Goal: Find specific page/section: Find specific page/section

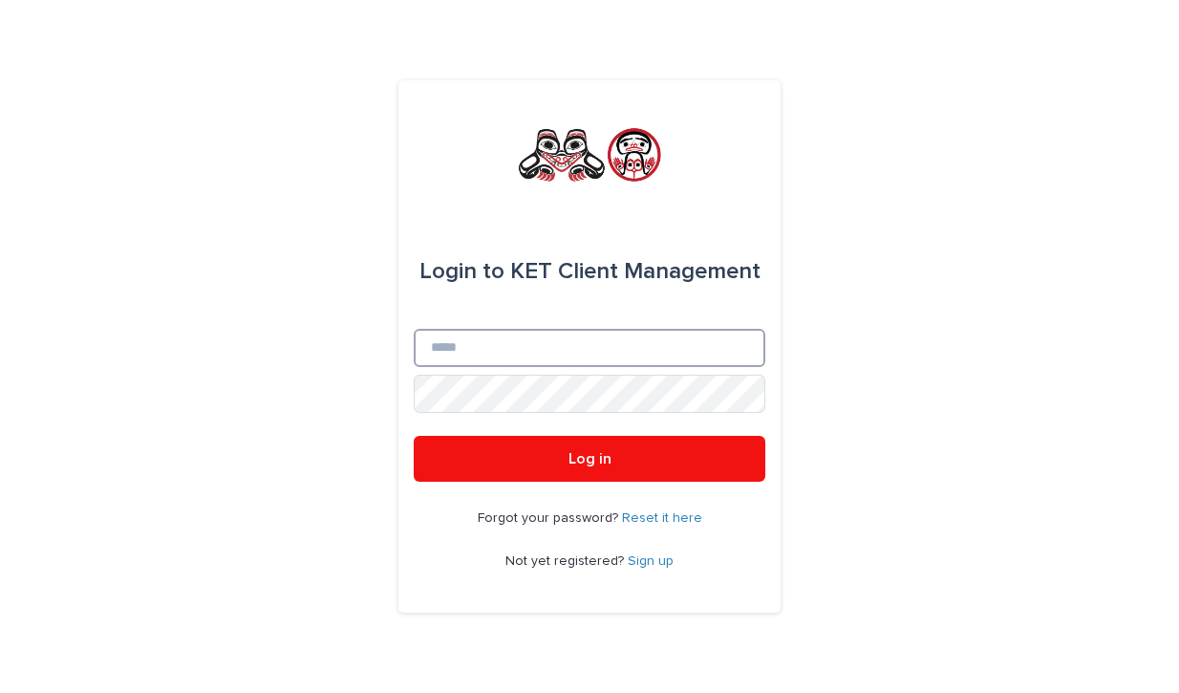
type input "**********"
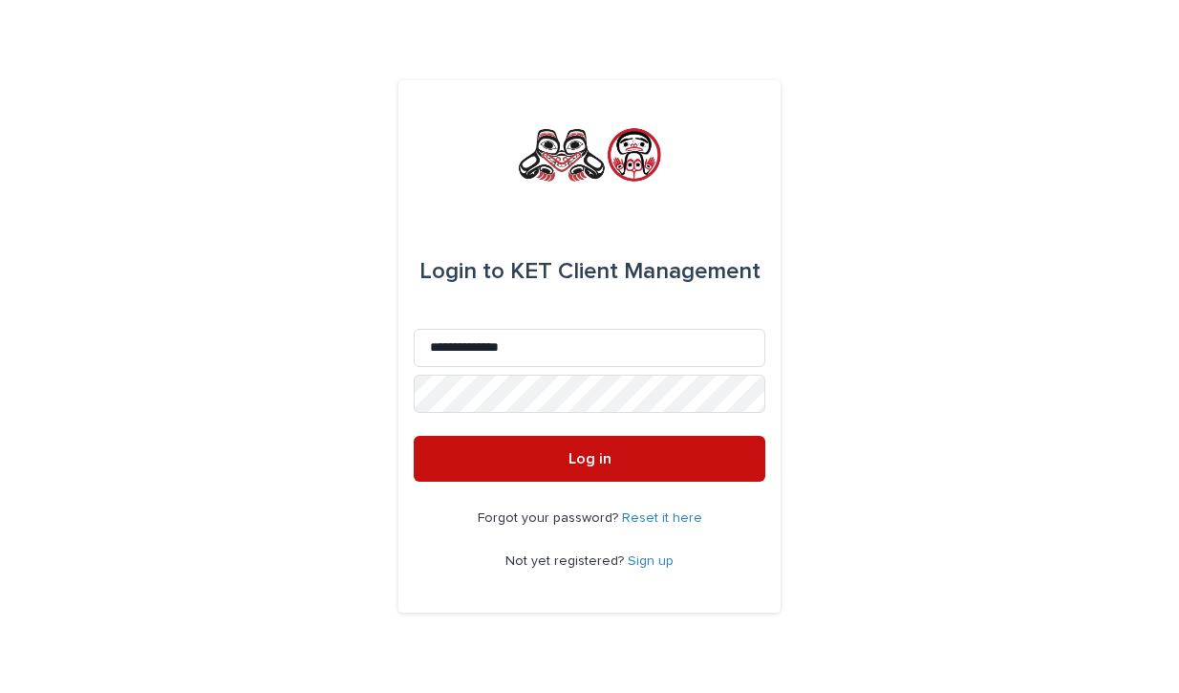
click at [614, 453] on button "Log in" at bounding box center [590, 459] width 352 height 46
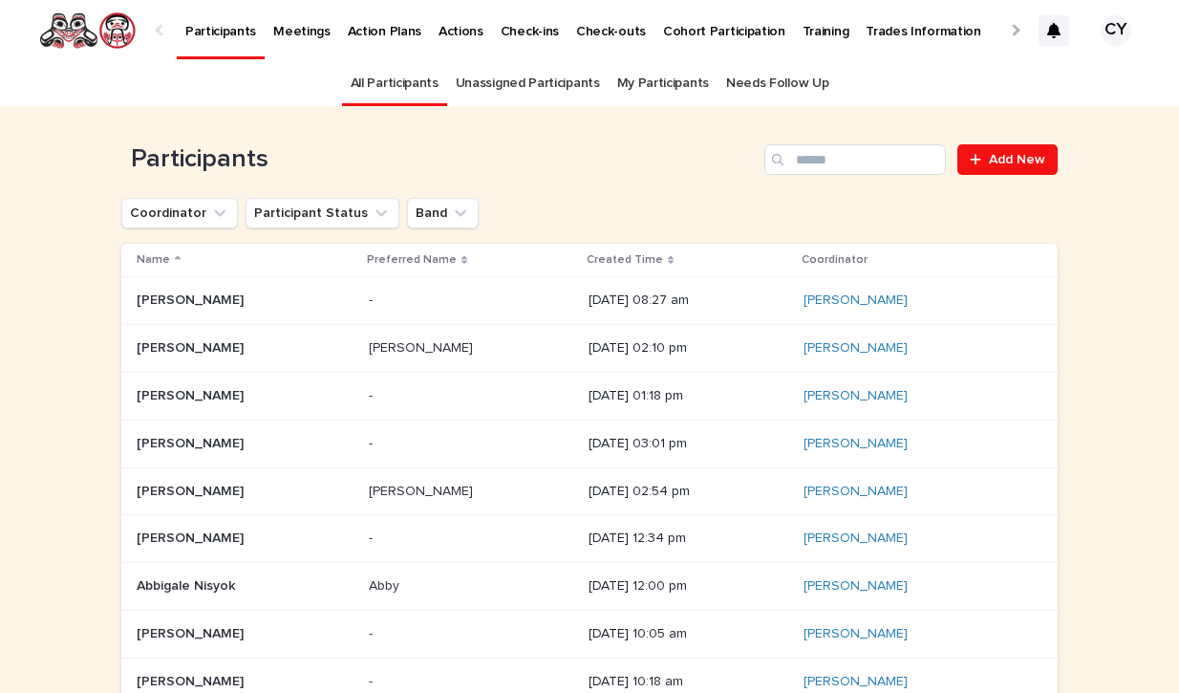
click at [1017, 30] on div at bounding box center [1014, 30] width 12 height 12
click at [756, 26] on p "Task Completion Dashboard" at bounding box center [831, 20] width 169 height 40
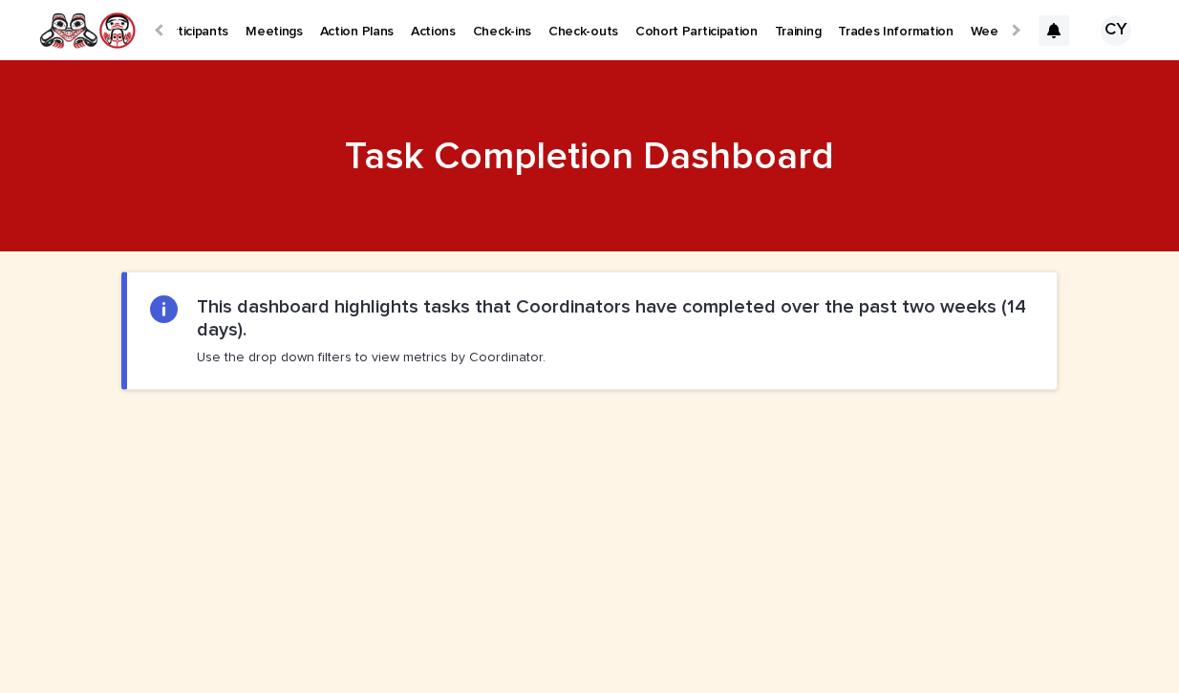
click at [971, 31] on p "Weekly Task Dashboard" at bounding box center [1042, 20] width 143 height 40
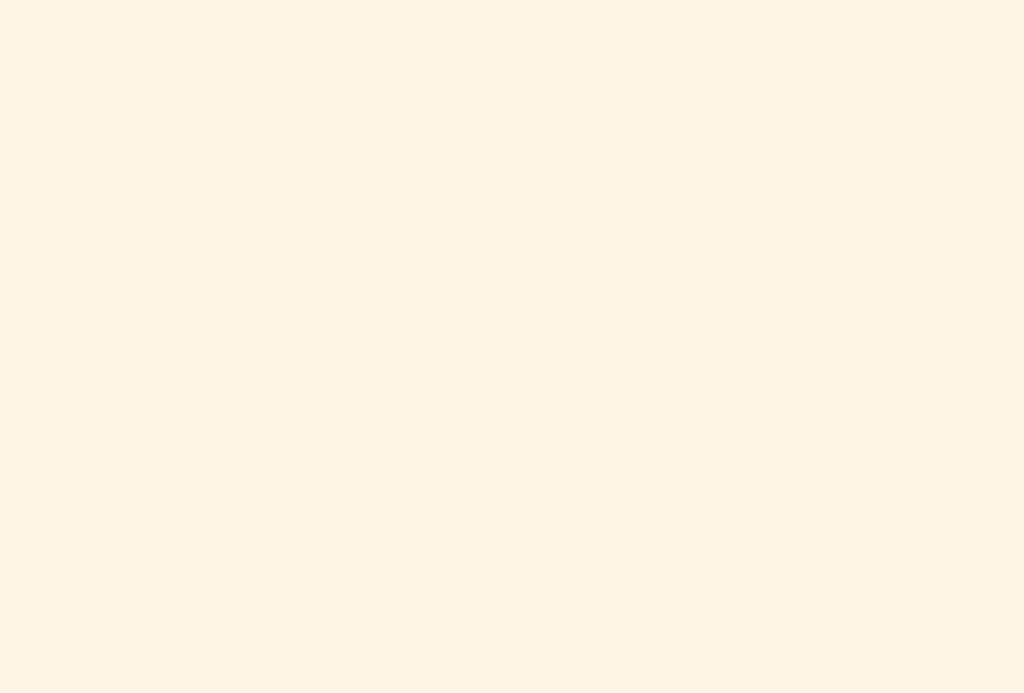
scroll to position [1439, 0]
